Goal: Task Accomplishment & Management: Manage account settings

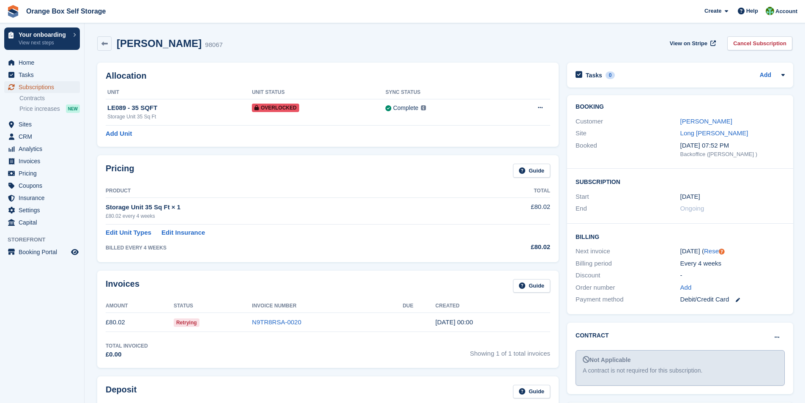
click at [30, 88] on span "Subscriptions" at bounding box center [44, 87] width 51 height 12
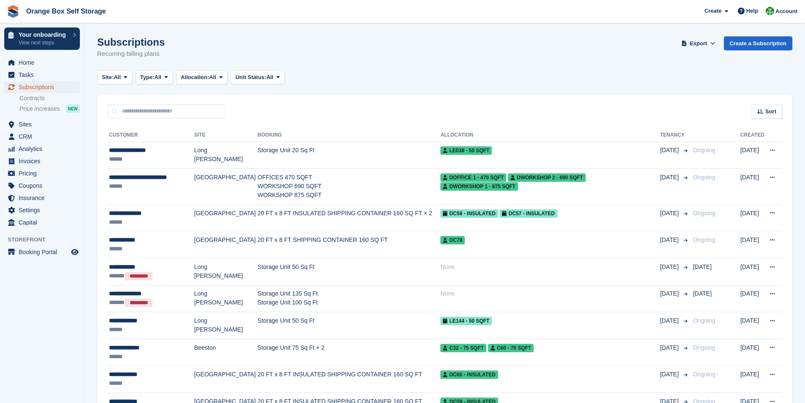
click at [40, 87] on span "Subscriptions" at bounding box center [44, 87] width 51 height 12
click at [168, 80] on icon at bounding box center [165, 76] width 3 height 5
click at [220, 79] on button "Allocation: All" at bounding box center [202, 78] width 52 height 14
click at [280, 79] on icon at bounding box center [277, 76] width 3 height 5
click at [129, 76] on span at bounding box center [125, 77] width 7 height 7
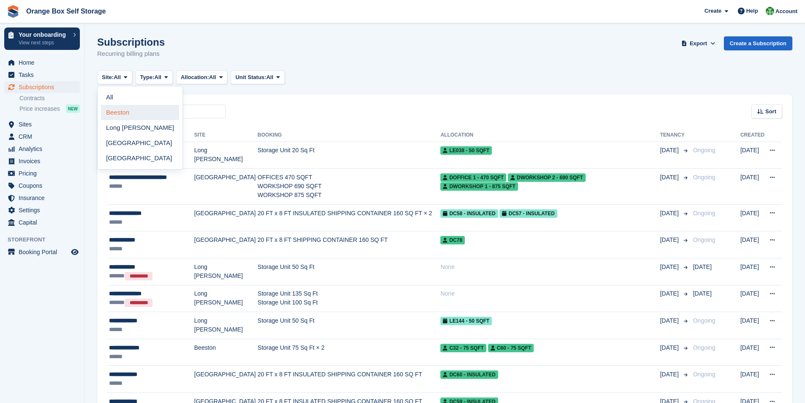
click at [129, 113] on link "Beeston" at bounding box center [140, 112] width 78 height 15
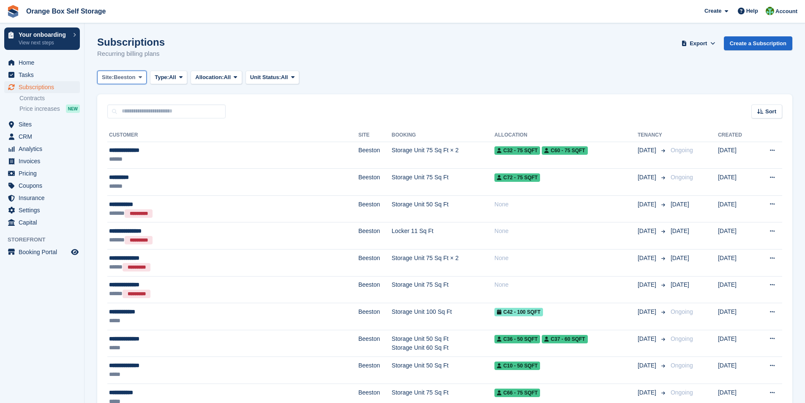
click at [141, 76] on icon at bounding box center [140, 76] width 3 height 5
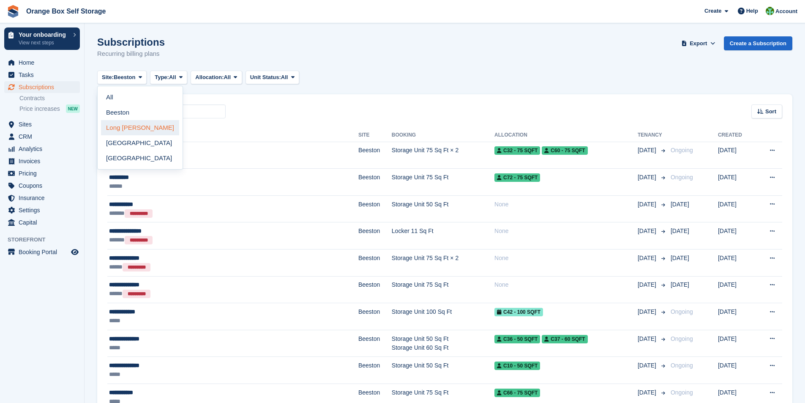
click at [136, 126] on link "Long [PERSON_NAME]" at bounding box center [140, 127] width 78 height 15
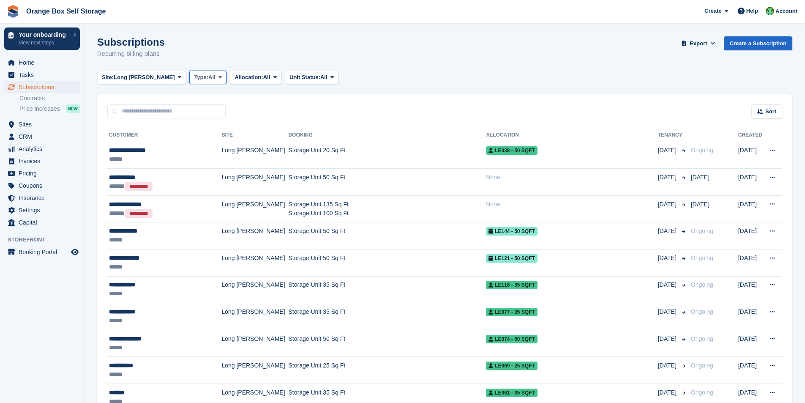
click at [218, 77] on icon at bounding box center [219, 76] width 3 height 5
click at [273, 79] on icon at bounding box center [274, 76] width 3 height 5
click at [312, 75] on div "Site: Long Eaton All Beeston Long Eaton Derby Furnace Road Type: All All Upcomi…" at bounding box center [219, 78] width 245 height 14
click at [320, 76] on span "All" at bounding box center [323, 77] width 7 height 8
click at [407, 52] on div "Subscriptions Recurring billing plans Export Export Subscriptions Export a CSV …" at bounding box center [444, 52] width 695 height 33
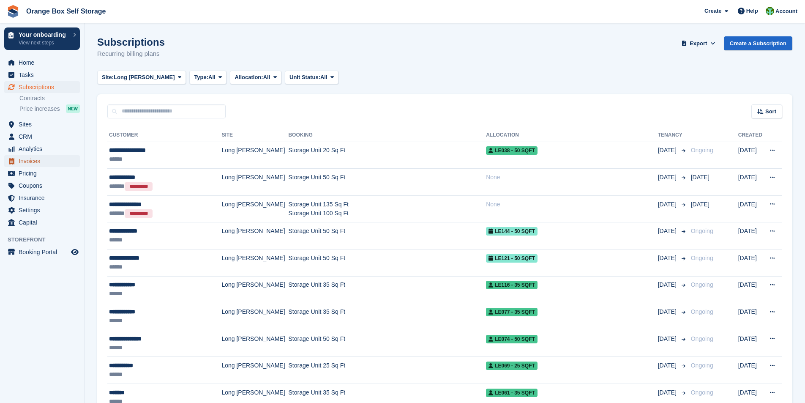
click at [36, 160] on span "Invoices" at bounding box center [44, 161] width 51 height 12
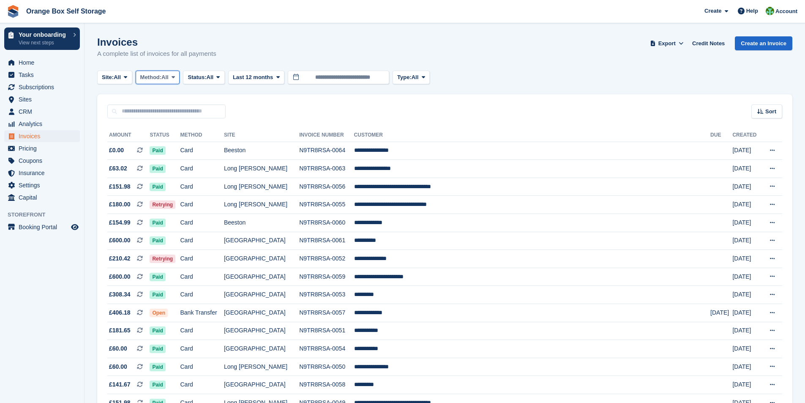
click at [169, 79] on span "All" at bounding box center [164, 77] width 7 height 8
click at [220, 80] on icon at bounding box center [217, 76] width 3 height 5
click at [215, 140] on link "Open" at bounding box center [223, 142] width 73 height 15
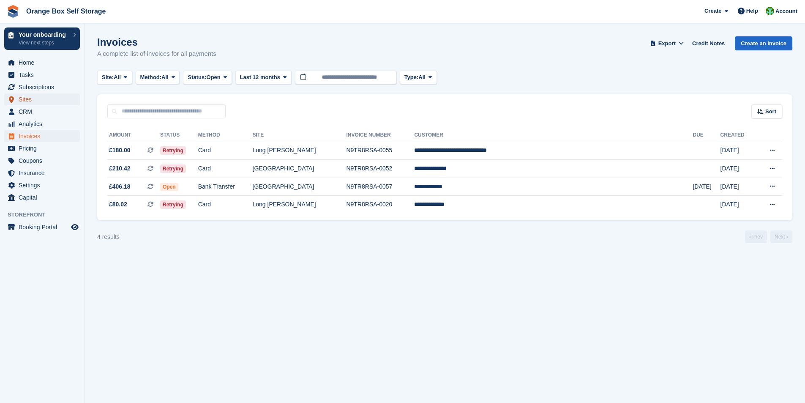
click at [27, 101] on span "Sites" at bounding box center [44, 99] width 51 height 12
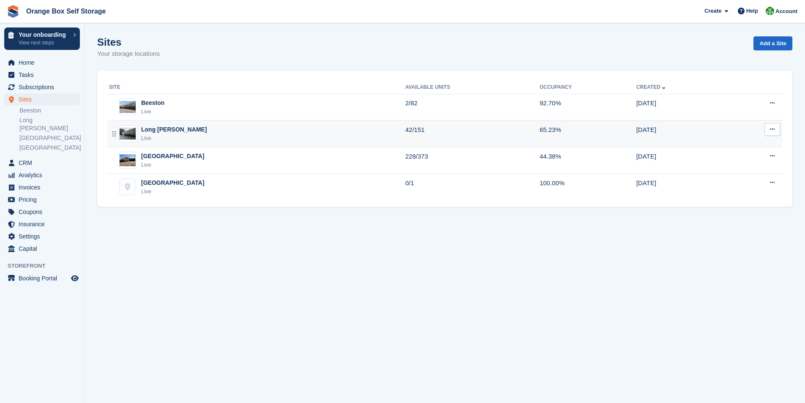
click at [190, 133] on div "Long Eaton Live" at bounding box center [257, 133] width 296 height 17
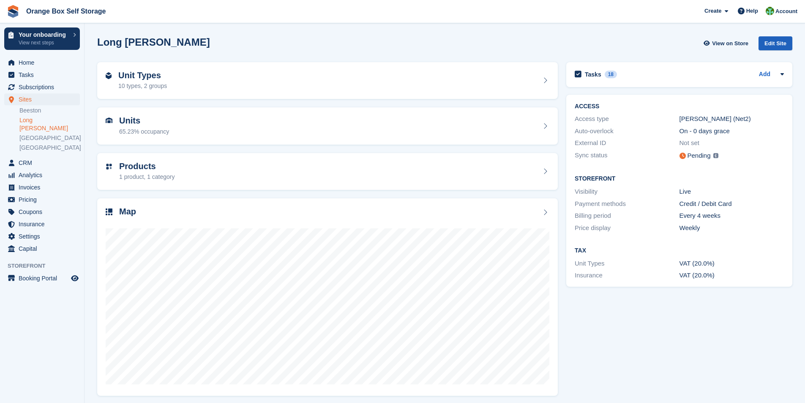
click at [772, 41] on div "Edit Site" at bounding box center [775, 43] width 34 height 14
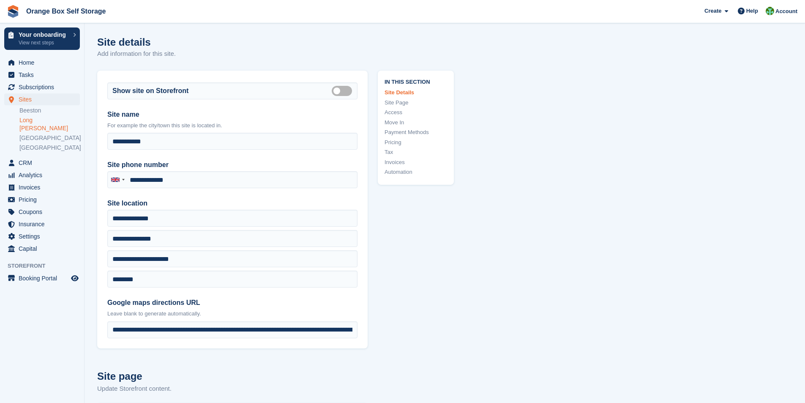
type input "**********"
click at [33, 181] on span "Invoices" at bounding box center [44, 187] width 51 height 12
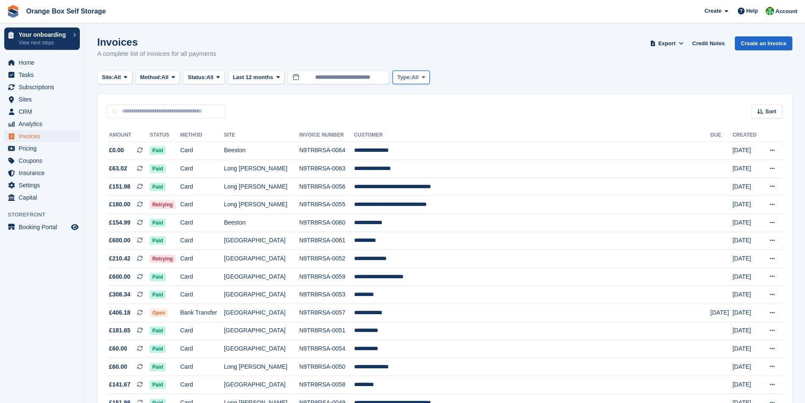
click at [414, 79] on span "All" at bounding box center [414, 77] width 7 height 8
click at [466, 55] on div "Invoices A complete list of invoices for all payments Export Export Invoices Ex…" at bounding box center [444, 52] width 695 height 33
click at [213, 79] on span "All" at bounding box center [210, 77] width 7 height 8
click at [213, 145] on link "Open" at bounding box center [223, 142] width 73 height 15
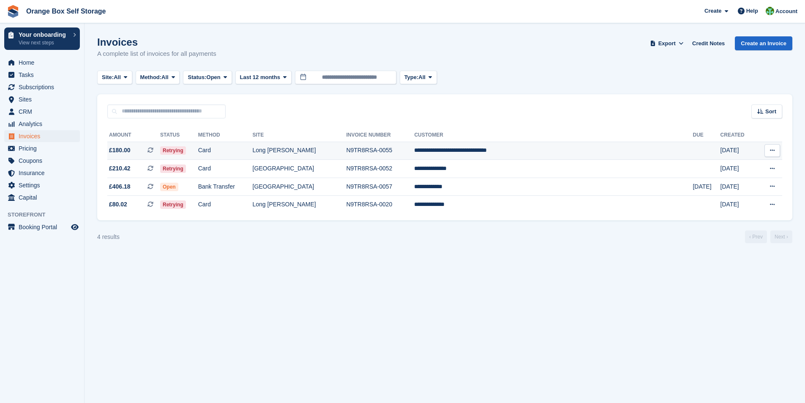
click at [340, 155] on td "Long [PERSON_NAME]" at bounding box center [300, 150] width 94 height 18
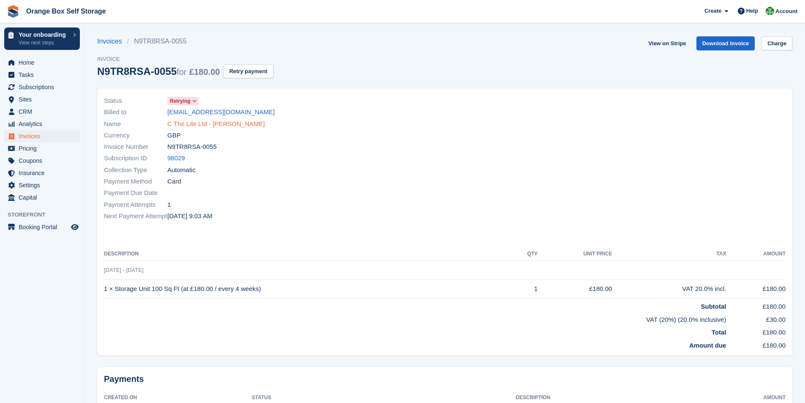
click at [192, 125] on link "C The Lite Ltd - Pietro Lysaczenko" at bounding box center [216, 124] width 98 height 10
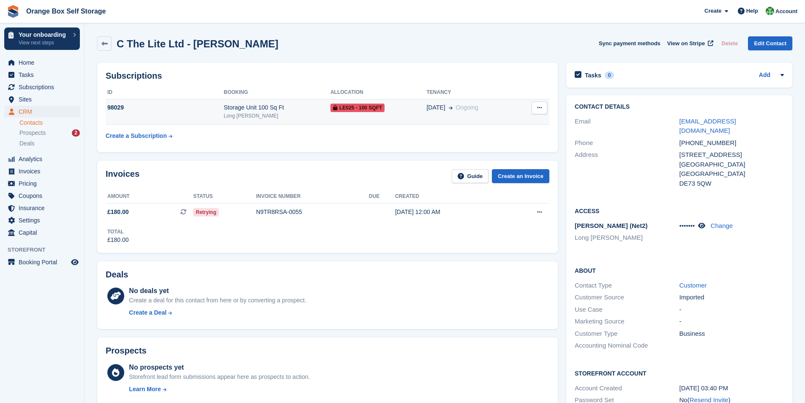
click at [240, 108] on div "Storage Unit 100 Sq Ft" at bounding box center [277, 107] width 106 height 9
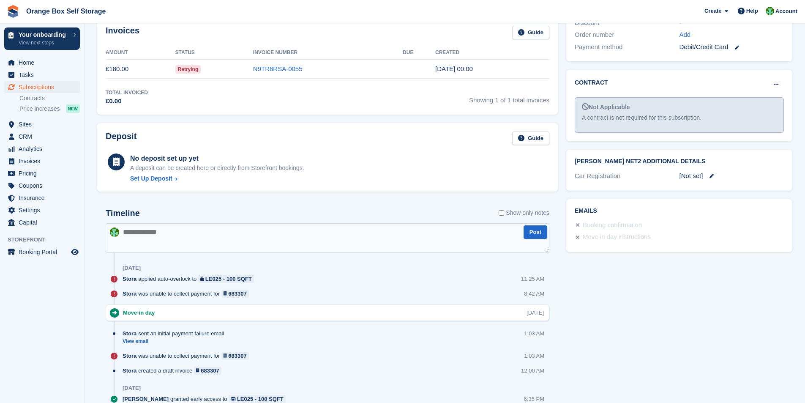
scroll to position [253, 0]
click at [221, 234] on textarea at bounding box center [327, 238] width 443 height 30
click at [122, 229] on textarea "**********" at bounding box center [327, 238] width 443 height 30
click at [370, 228] on textarea "**********" at bounding box center [327, 238] width 443 height 30
click at [180, 232] on textarea "**********" at bounding box center [327, 238] width 443 height 30
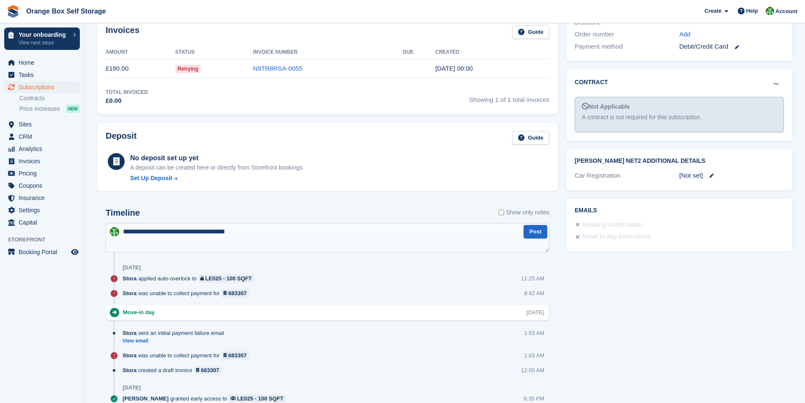
type textarea "**********"
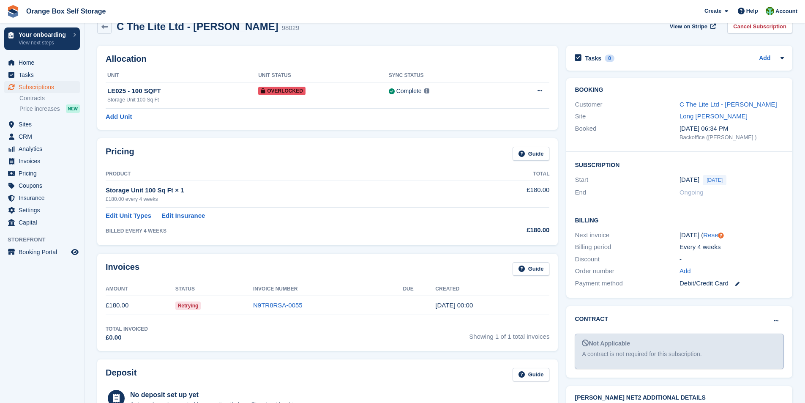
scroll to position [0, 0]
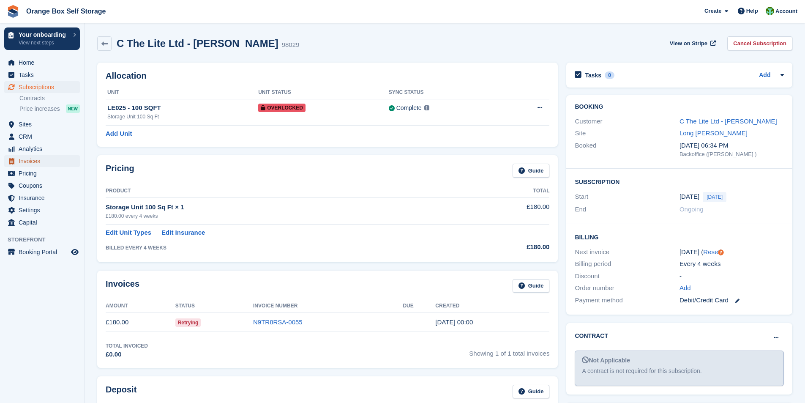
click at [33, 162] on span "Invoices" at bounding box center [44, 161] width 51 height 12
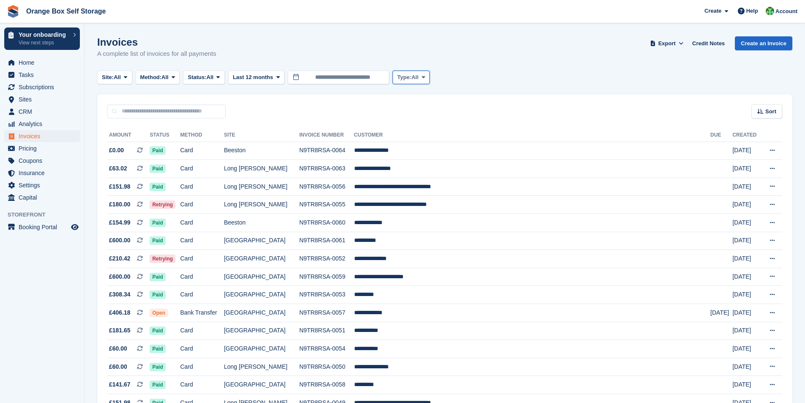
click at [427, 78] on span at bounding box center [423, 77] width 7 height 7
click at [37, 134] on span "Invoices" at bounding box center [44, 136] width 51 height 12
click at [214, 79] on span "All" at bounding box center [210, 77] width 7 height 8
click at [177, 79] on span at bounding box center [173, 77] width 7 height 7
click at [224, 82] on button "Status: All" at bounding box center [203, 78] width 41 height 14
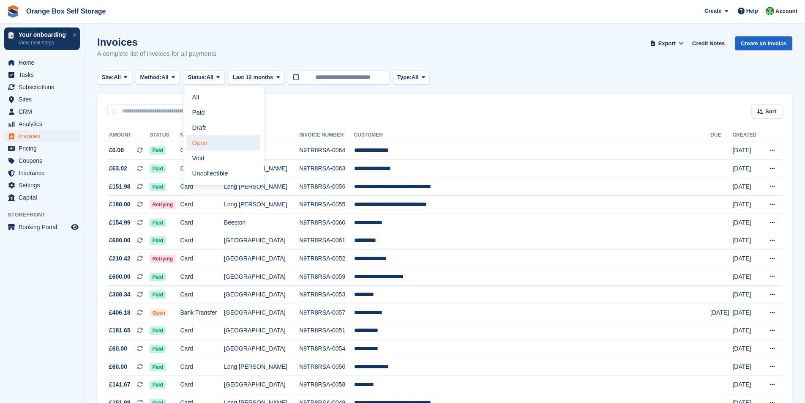
click at [206, 142] on link "Open" at bounding box center [223, 142] width 73 height 15
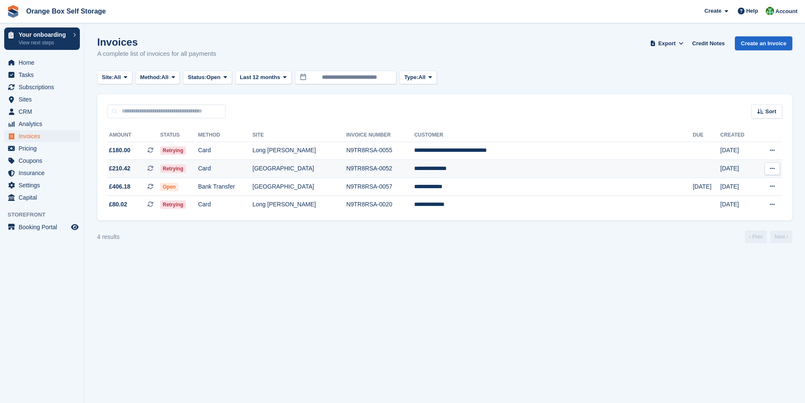
click at [483, 168] on td "**********" at bounding box center [553, 169] width 278 height 18
click at [129, 79] on span at bounding box center [125, 77] width 7 height 7
click at [124, 128] on link "Long [PERSON_NAME]" at bounding box center [140, 127] width 78 height 15
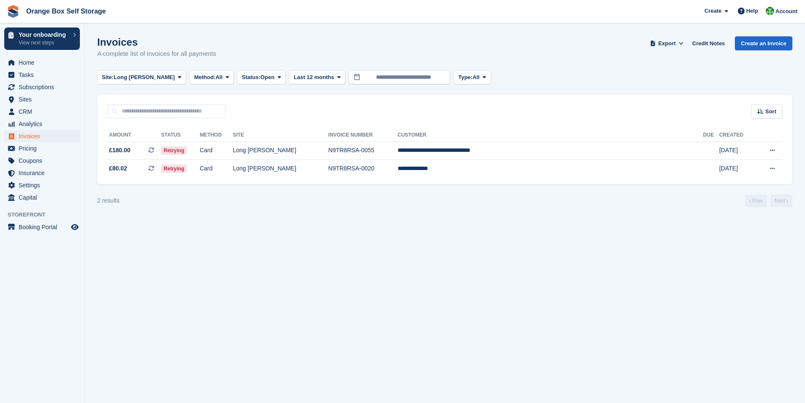
click at [240, 302] on section "Invoices A complete list of invoices for all payments Export Export Invoices Ex…" at bounding box center [444, 201] width 720 height 403
click at [178, 77] on icon at bounding box center [179, 76] width 3 height 5
click at [131, 141] on link "[GEOGRAPHIC_DATA]" at bounding box center [140, 142] width 78 height 15
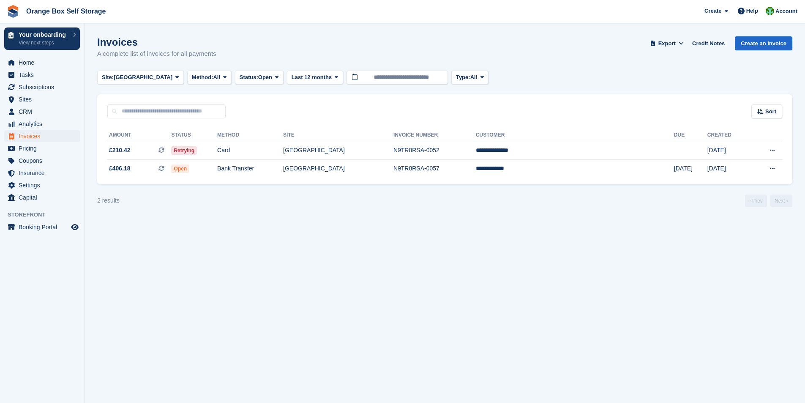
click at [283, 262] on section "Invoices A complete list of invoices for all payments Export Export Invoices Ex…" at bounding box center [444, 201] width 720 height 403
click at [393, 150] on td "[GEOGRAPHIC_DATA]" at bounding box center [338, 150] width 110 height 18
click at [174, 80] on span at bounding box center [177, 77] width 7 height 7
click at [122, 111] on link "Beeston" at bounding box center [140, 112] width 78 height 15
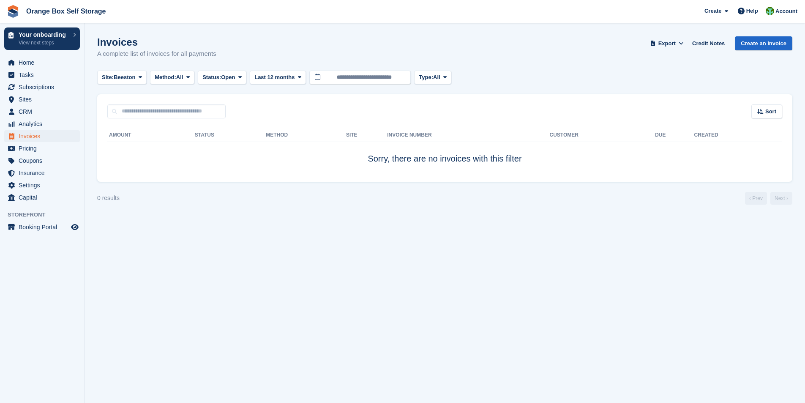
click at [239, 296] on section "Invoices A complete list of invoices for all payments Export Export Invoices Ex…" at bounding box center [444, 201] width 720 height 403
click at [139, 80] on icon at bounding box center [140, 76] width 3 height 5
click at [113, 100] on link "All" at bounding box center [140, 97] width 78 height 15
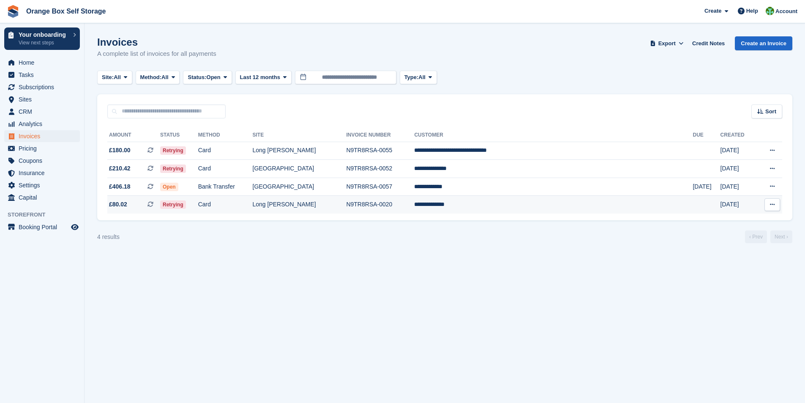
click at [340, 209] on td "Long [PERSON_NAME]" at bounding box center [300, 205] width 94 height 18
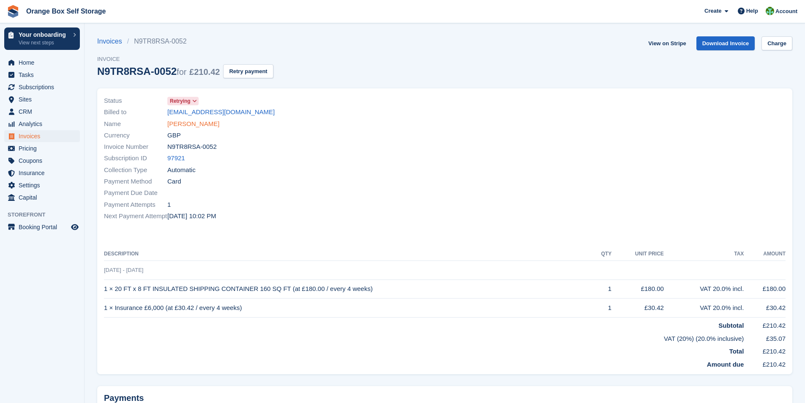
click at [181, 123] on link "[PERSON_NAME]" at bounding box center [193, 124] width 52 height 10
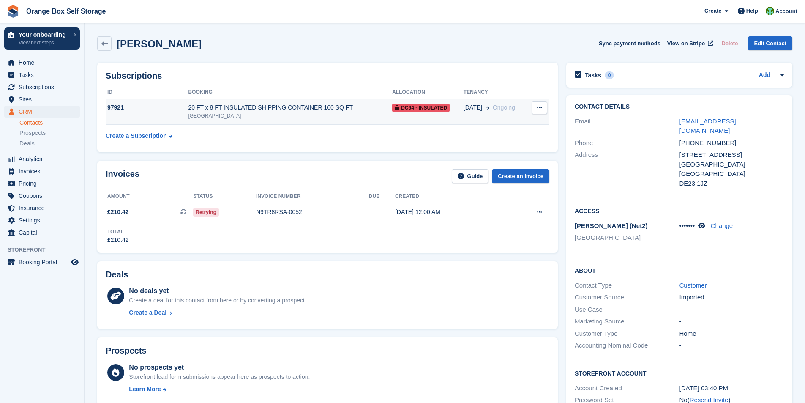
click at [111, 106] on div "97921" at bounding box center [147, 107] width 82 height 9
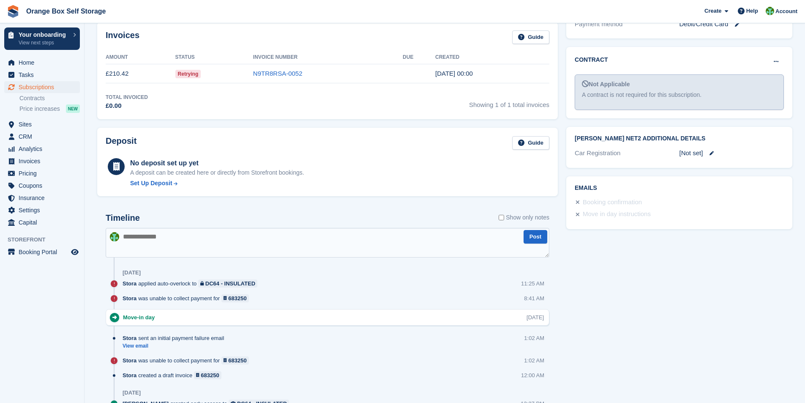
scroll to position [296, 0]
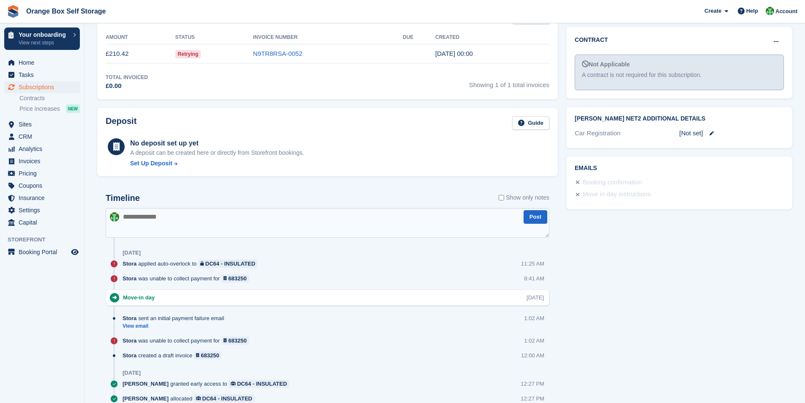
click at [185, 219] on textarea at bounding box center [327, 223] width 443 height 30
type textarea "*"
type textarea "**********"
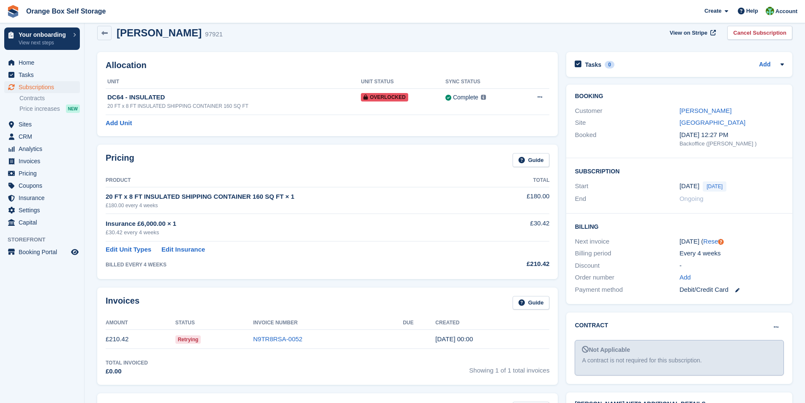
scroll to position [0, 0]
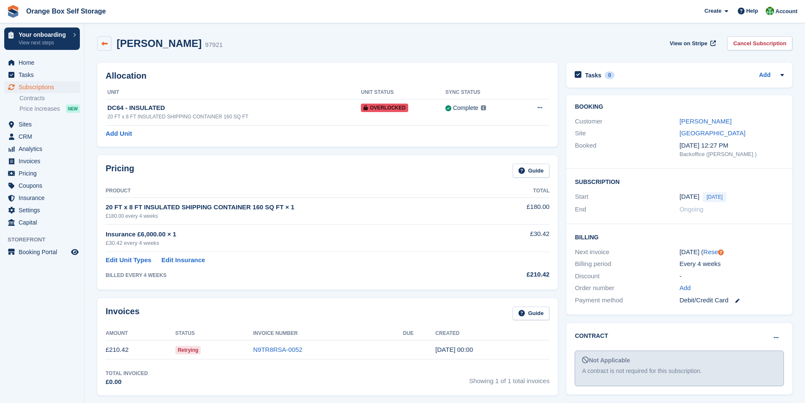
click at [103, 41] on icon at bounding box center [104, 44] width 6 height 6
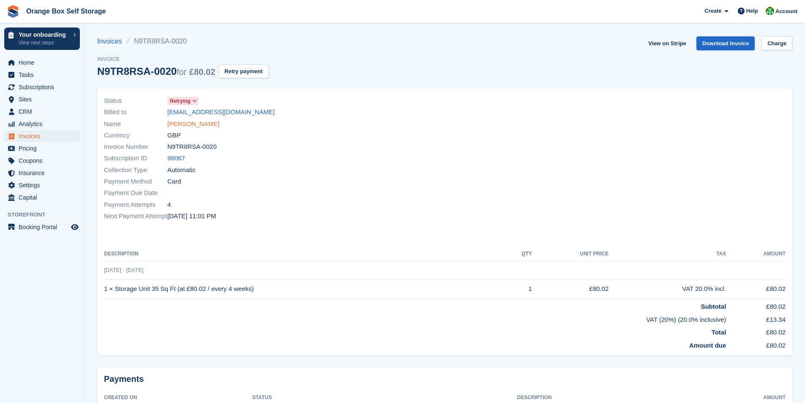
click at [190, 124] on link "[PERSON_NAME]" at bounding box center [193, 124] width 52 height 10
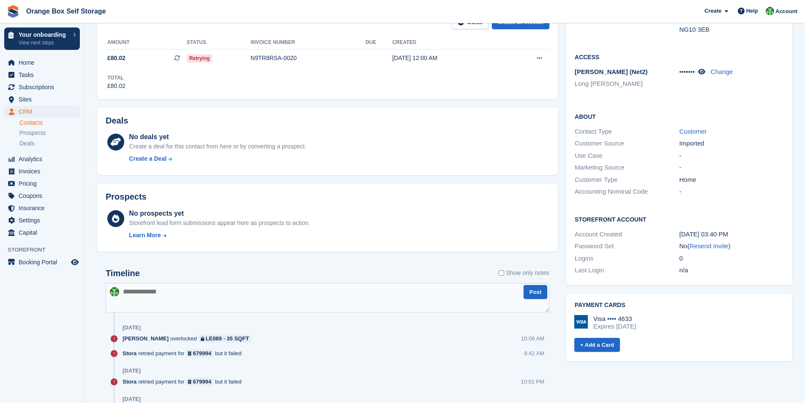
scroll to position [169, 0]
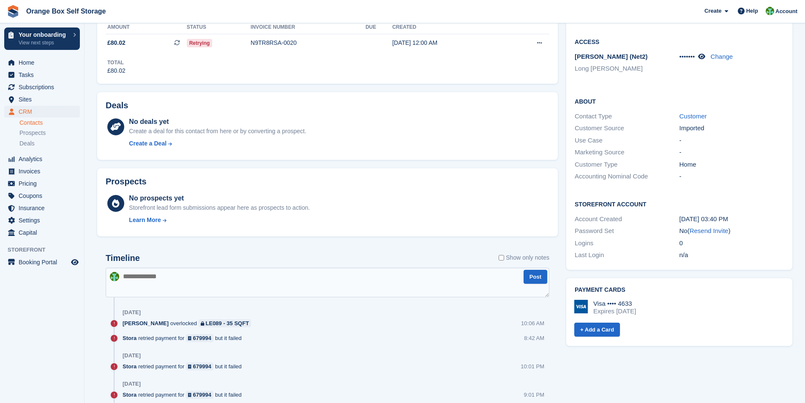
click at [149, 278] on textarea at bounding box center [327, 282] width 443 height 30
click at [140, 278] on textarea at bounding box center [327, 282] width 443 height 30
type textarea "*"
click at [186, 277] on textarea "**********" at bounding box center [327, 282] width 443 height 30
click at [203, 280] on textarea "**********" at bounding box center [327, 282] width 443 height 30
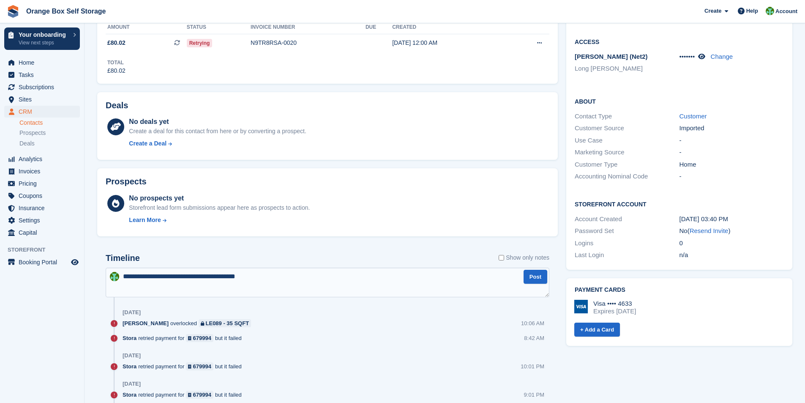
click at [139, 286] on textarea "**********" at bounding box center [327, 282] width 443 height 30
click at [289, 275] on textarea "**********" at bounding box center [327, 282] width 443 height 30
paste textarea "**********"
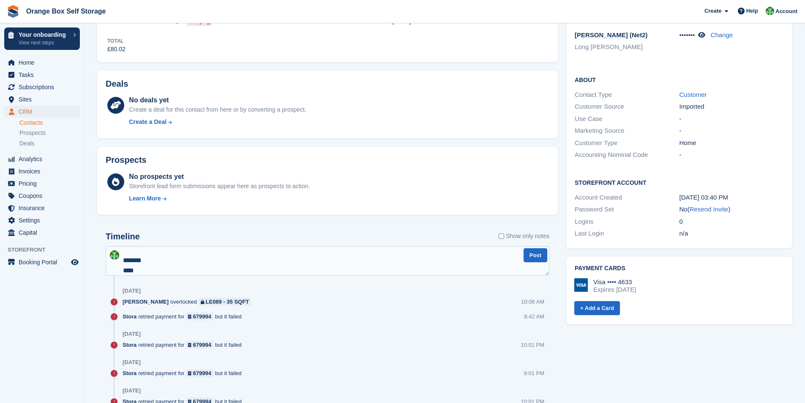
scroll to position [211, 0]
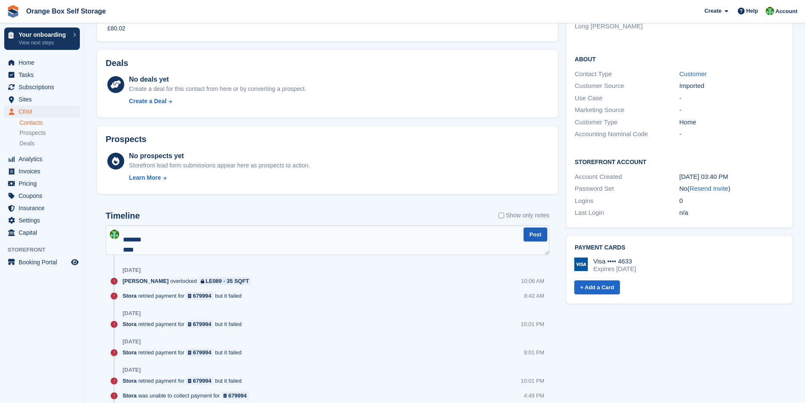
type textarea "**********"
drag, startPoint x: 534, startPoint y: 236, endPoint x: 332, endPoint y: 258, distance: 203.2
click at [528, 239] on button "Post" at bounding box center [535, 234] width 24 height 14
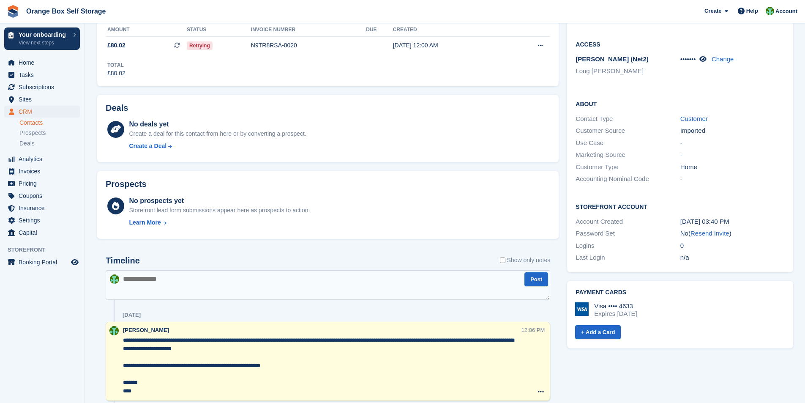
scroll to position [0, 0]
